Goal: Check status: Check status

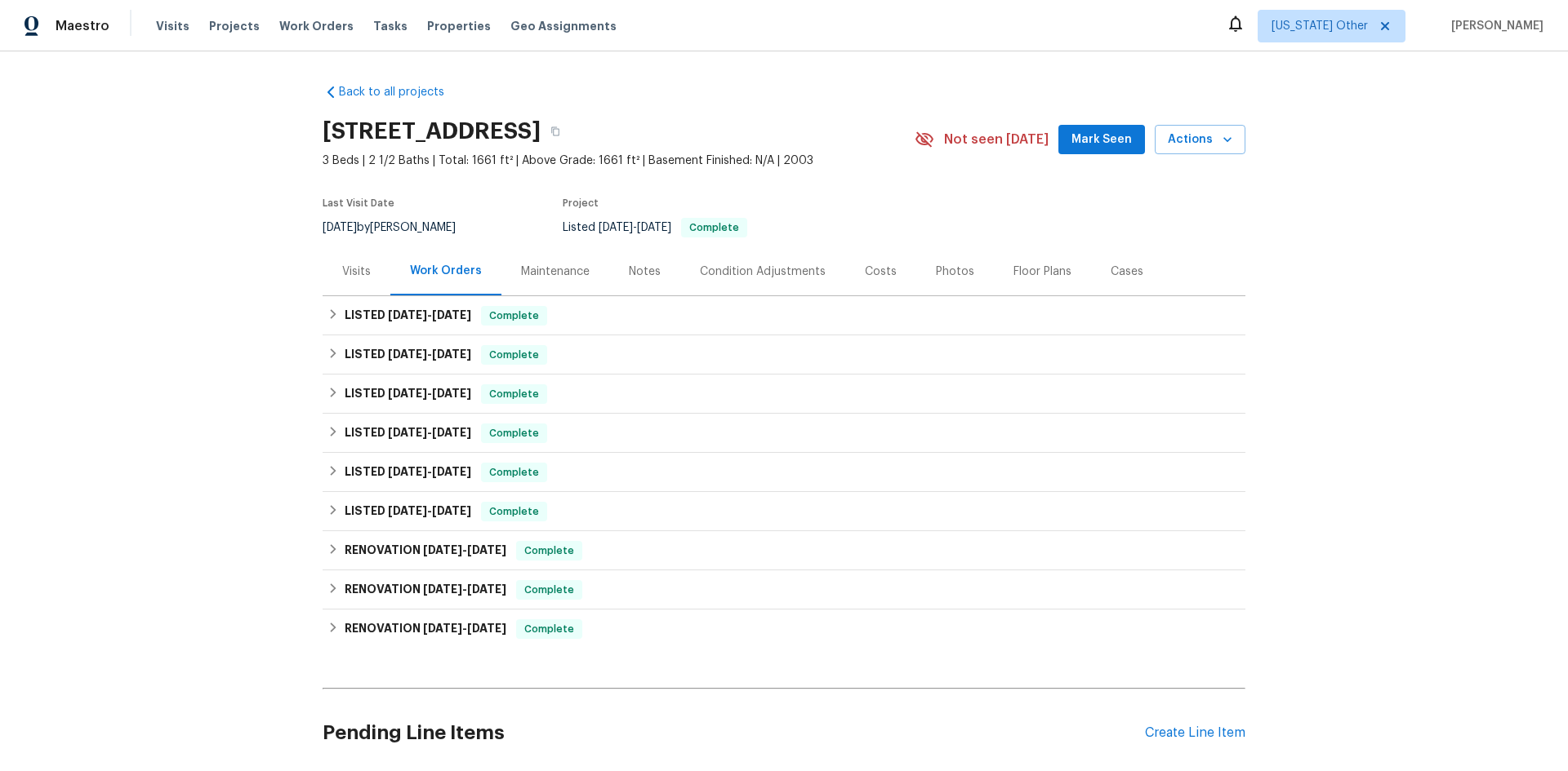
click at [556, 277] on div "Maintenance" at bounding box center [555, 272] width 68 height 17
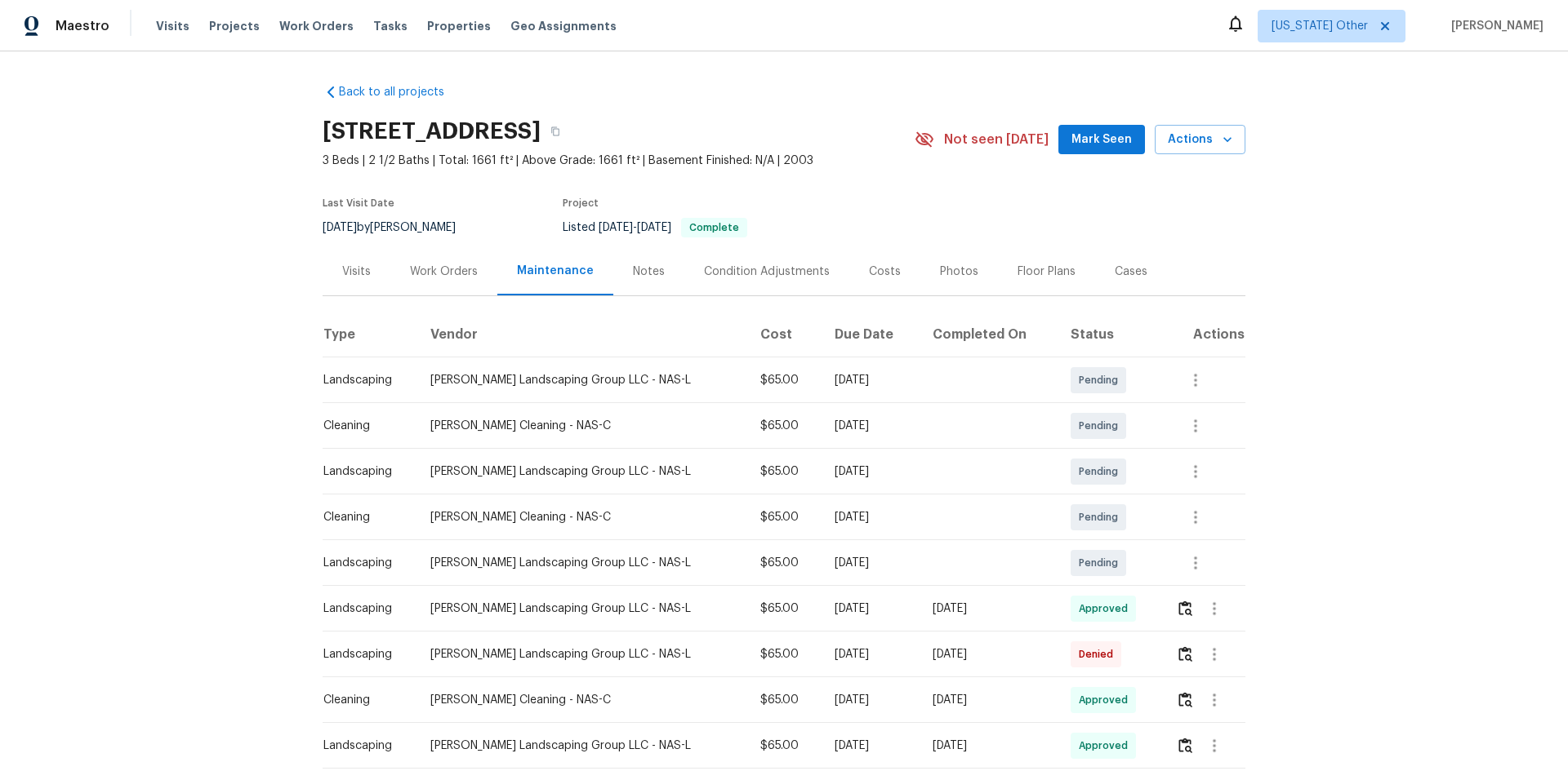
click at [354, 272] on div "Visits" at bounding box center [356, 272] width 29 height 17
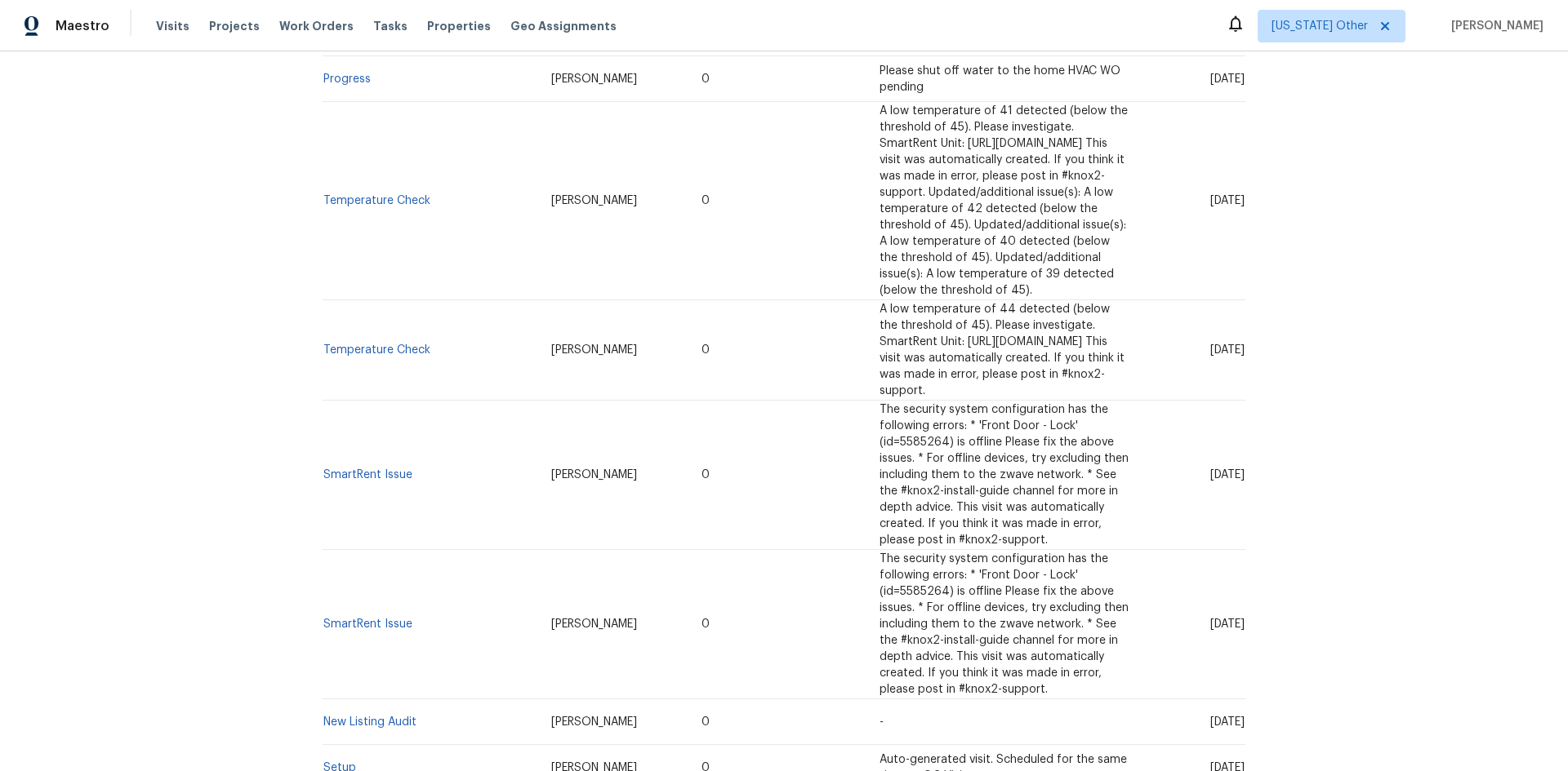
scroll to position [1306, 0]
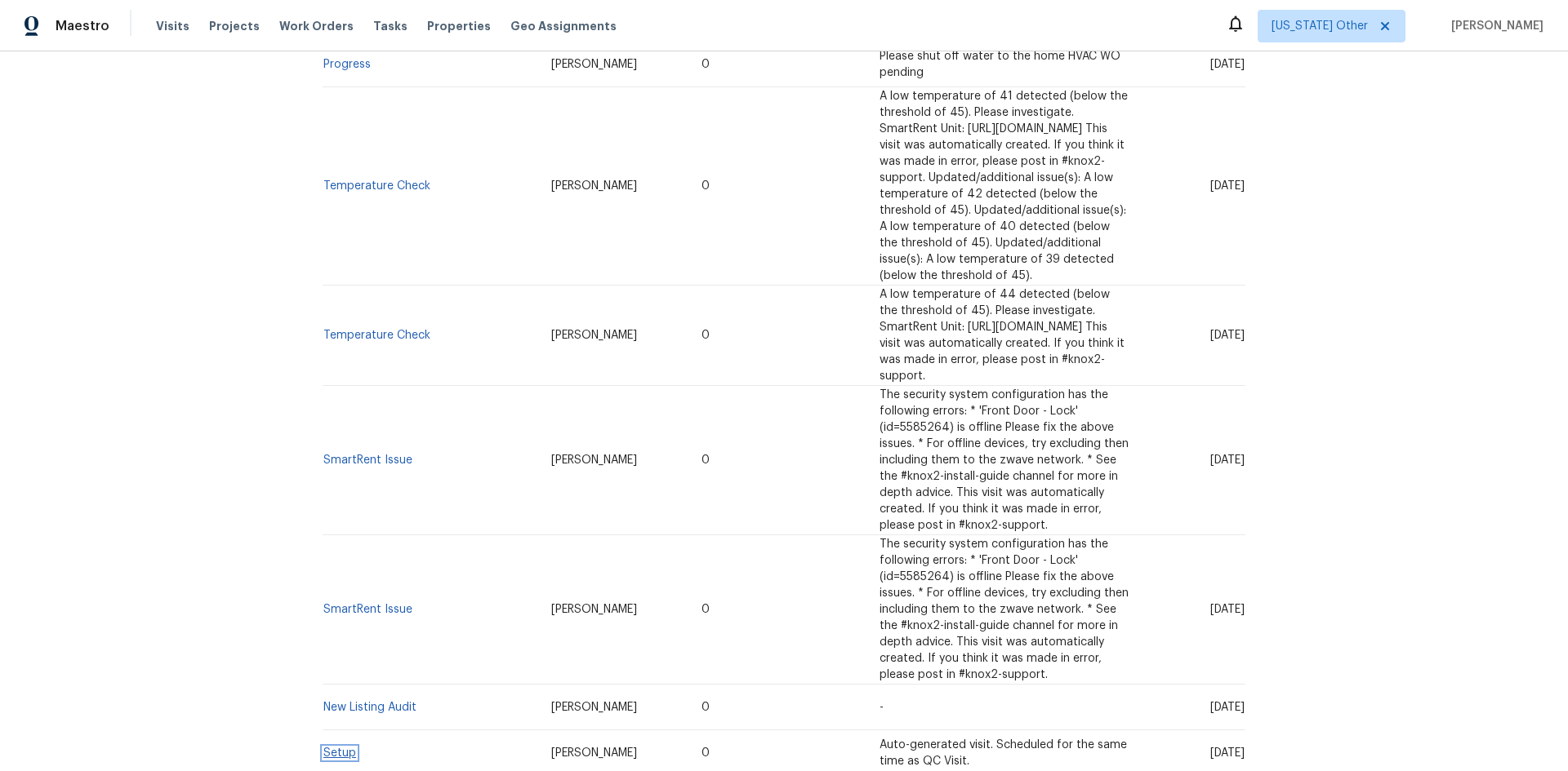
click at [330, 747] on link "Setup" at bounding box center [339, 753] width 33 height 12
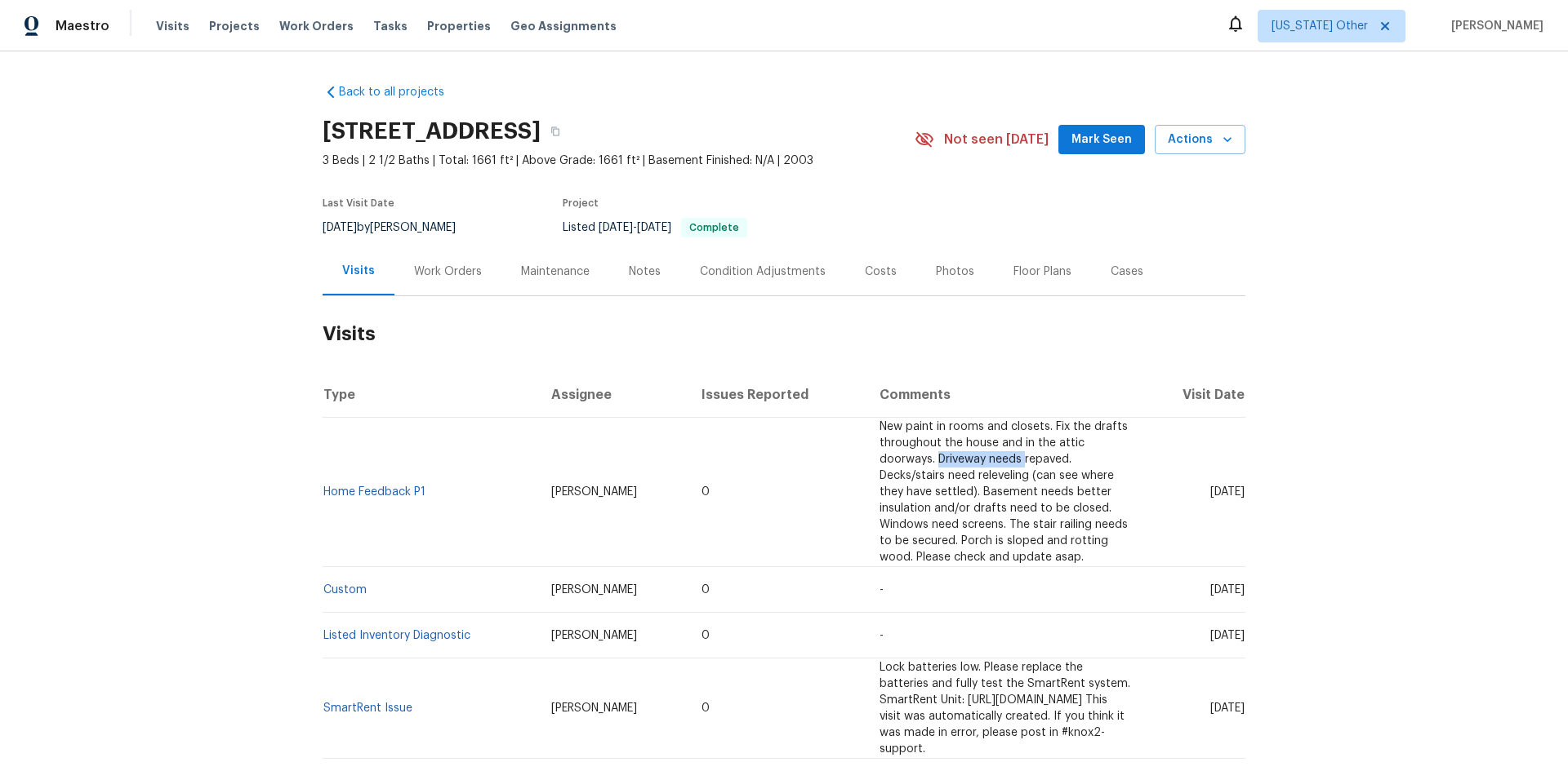
drag, startPoint x: 945, startPoint y: 443, endPoint x: 1029, endPoint y: 439, distance: 84.1
click at [1029, 439] on span "New paint in rooms and closets. Fix the drafts throughout the house and in the …" at bounding box center [1002, 492] width 248 height 142
click at [949, 440] on span "New paint in rooms and closets. Fix the drafts throughout the house and in the …" at bounding box center [1002, 492] width 248 height 142
drag, startPoint x: 943, startPoint y: 439, endPoint x: 1076, endPoint y: 440, distance: 133.0
click at [1076, 440] on span "New paint in rooms and closets. Fix the drafts throughout the house and in the …" at bounding box center [1002, 492] width 248 height 142
